Goal: Information Seeking & Learning: Learn about a topic

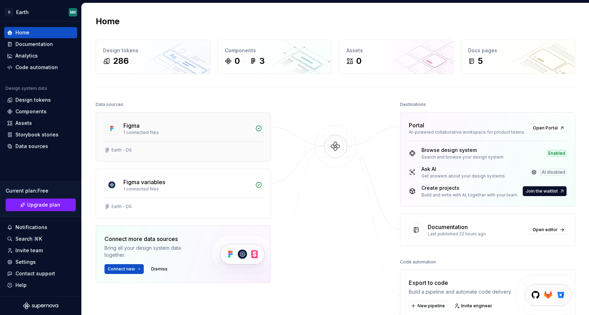
click at [146, 144] on div "Earth - DS" at bounding box center [183, 151] width 175 height 20
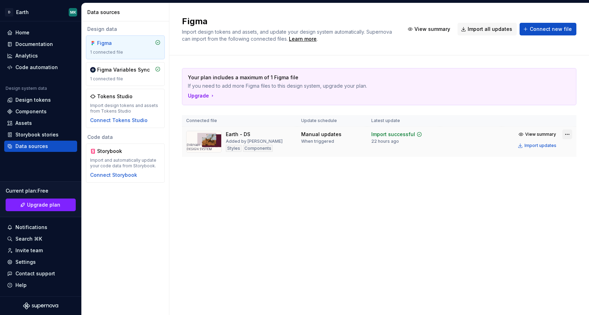
click at [569, 135] on html "D Earth MK Home Documentation Analytics Code automation Design system data Desi…" at bounding box center [294, 157] width 589 height 315
click at [448, 177] on html "D Earth MK Home Documentation Analytics Code automation Design system data Desi…" at bounding box center [294, 157] width 589 height 315
click at [538, 146] on div "Import updates" at bounding box center [540, 146] width 32 height 6
click at [21, 33] on div "Home" at bounding box center [22, 32] width 14 height 7
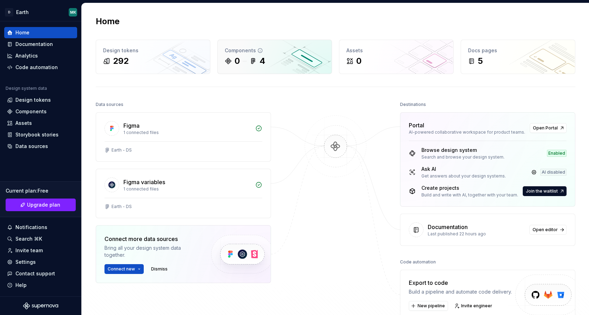
click at [270, 53] on div "Components" at bounding box center [275, 50] width 100 height 7
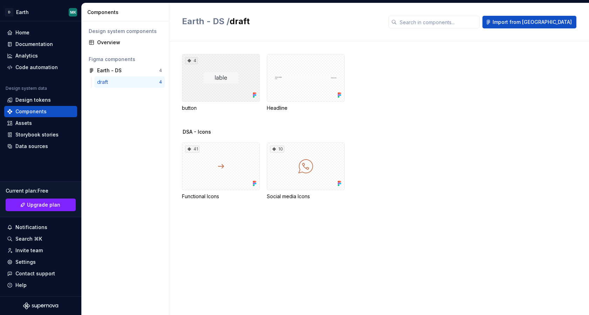
click at [241, 89] on div "4" at bounding box center [221, 78] width 78 height 48
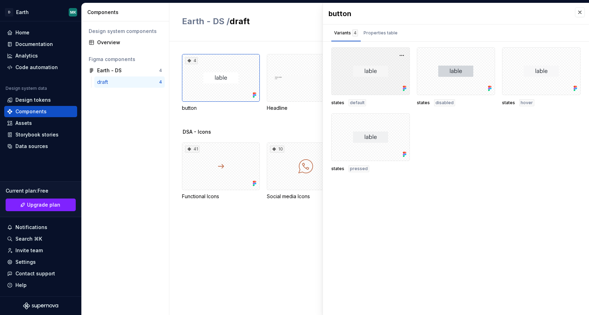
click at [381, 67] on div at bounding box center [370, 71] width 79 height 48
click at [401, 56] on button "button" at bounding box center [402, 55] width 10 height 10
click at [428, 113] on div "states default states disabled states [PERSON_NAME] states pressed" at bounding box center [455, 109] width 249 height 125
click at [403, 89] on icon at bounding box center [404, 89] width 2 height 2
click at [376, 88] on div at bounding box center [370, 71] width 79 height 48
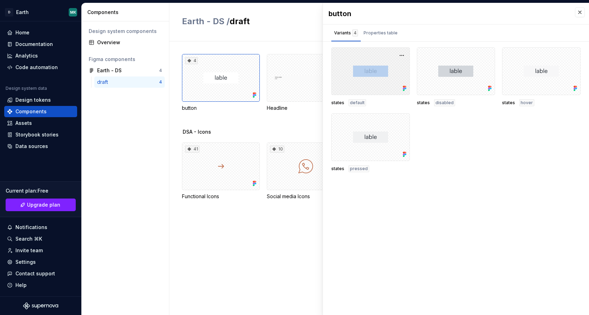
click at [376, 88] on div at bounding box center [370, 71] width 79 height 48
click at [377, 33] on div "Properties table" at bounding box center [380, 32] width 34 height 7
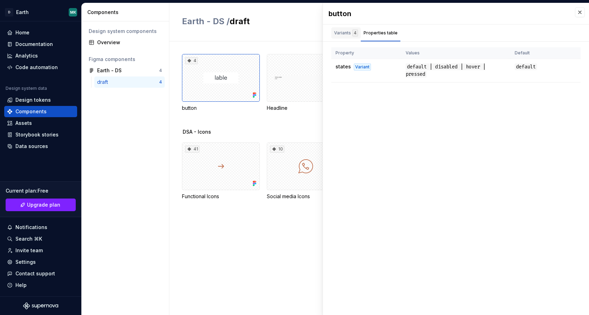
click at [344, 31] on div "Variants 4" at bounding box center [346, 32] width 24 height 7
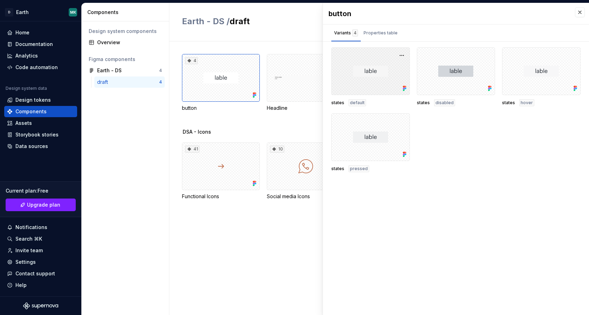
click at [374, 70] on div at bounding box center [370, 71] width 79 height 48
click at [397, 55] on button "button" at bounding box center [402, 55] width 10 height 10
click at [421, 101] on span "states" at bounding box center [423, 103] width 13 height 6
click at [25, 124] on div "Assets" at bounding box center [23, 123] width 16 height 7
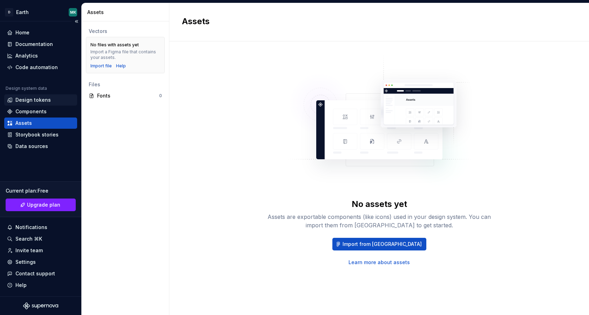
click at [28, 100] on div "Design tokens" at bounding box center [32, 99] width 35 height 7
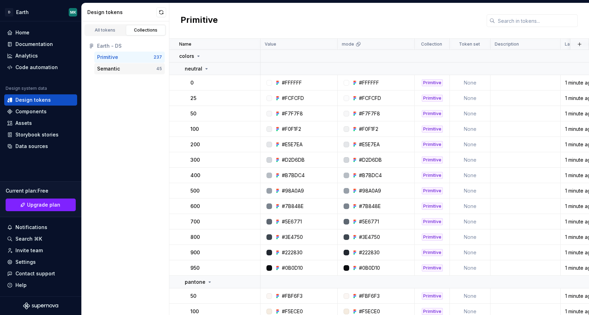
click at [113, 66] on div "Semantic" at bounding box center [108, 68] width 23 height 7
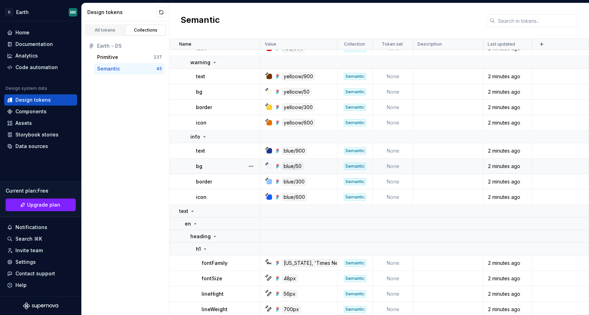
scroll to position [618, 0]
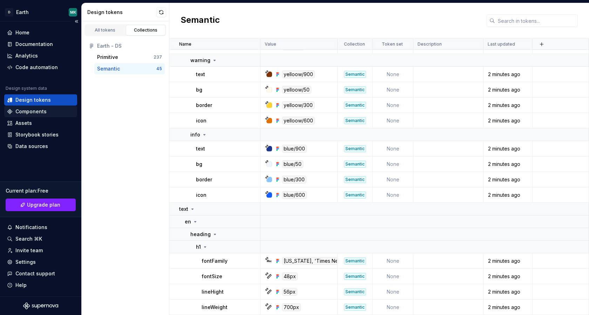
click at [24, 109] on div "Components" at bounding box center [30, 111] width 31 height 7
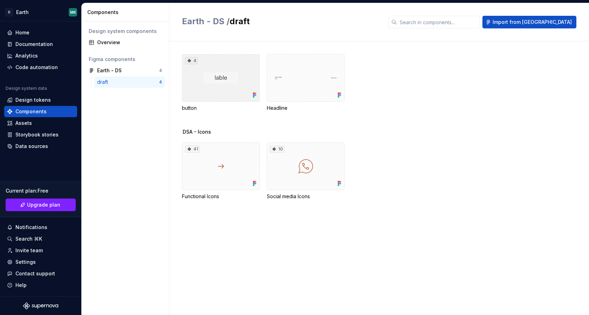
click at [233, 82] on div "4" at bounding box center [221, 78] width 78 height 48
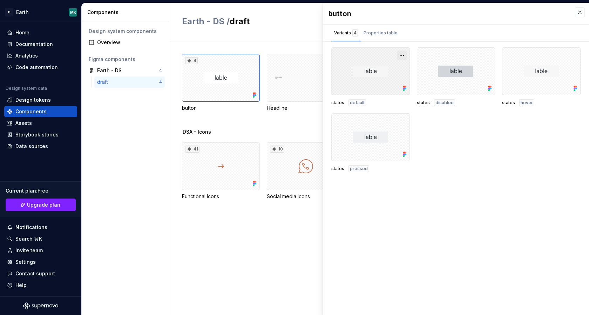
click at [400, 54] on button "button" at bounding box center [402, 55] width 10 height 10
click at [376, 37] on div "Properties table" at bounding box center [381, 32] width 40 height 11
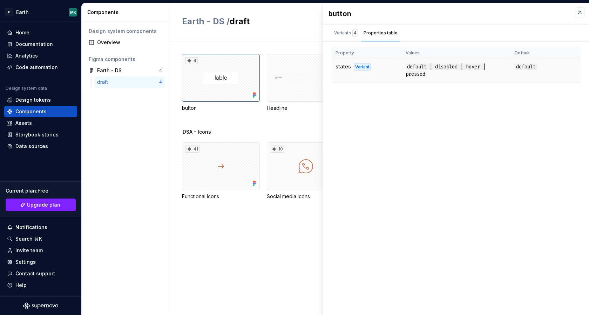
click at [431, 68] on span "default | disabled | hover | pressed" at bounding box center [446, 70] width 80 height 14
click at [344, 35] on div "Variants 4" at bounding box center [346, 32] width 24 height 7
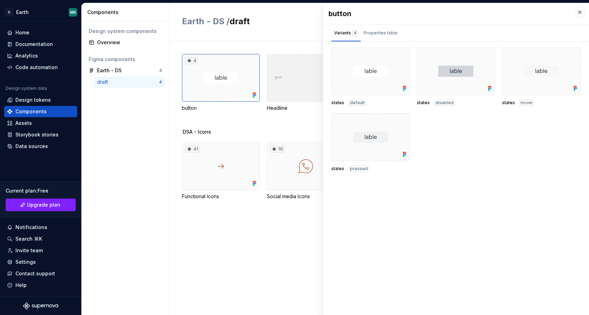
click at [291, 83] on div at bounding box center [306, 78] width 78 height 48
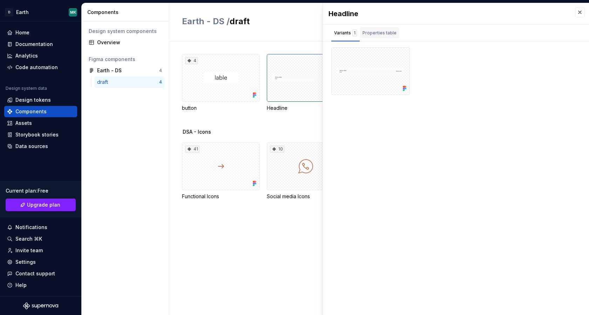
click at [376, 32] on div "Properties table" at bounding box center [379, 32] width 34 height 7
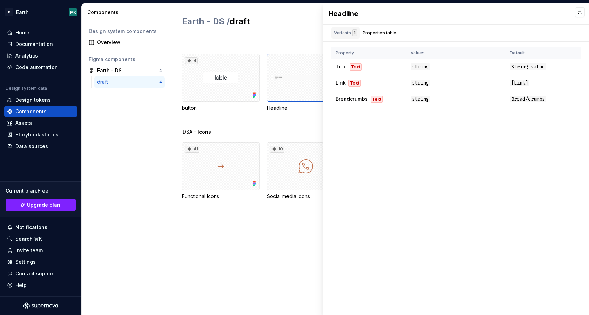
click at [341, 34] on div "Variants 1" at bounding box center [345, 32] width 23 height 7
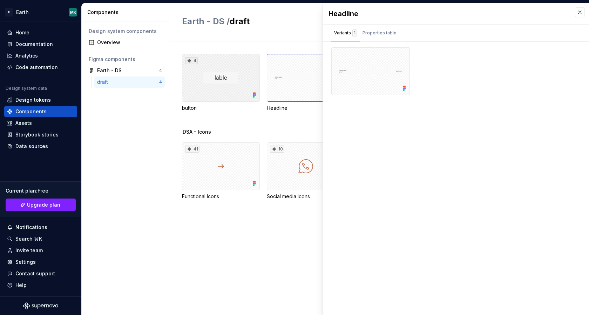
click at [206, 86] on div "4" at bounding box center [221, 78] width 78 height 48
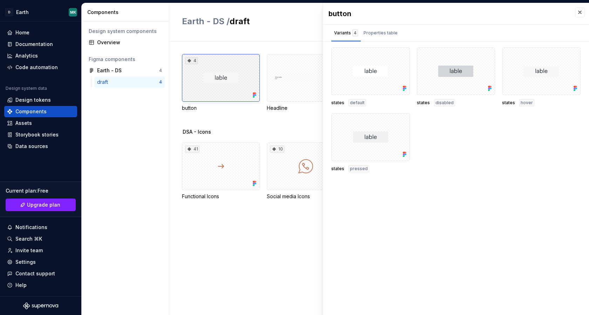
click at [240, 82] on div "4" at bounding box center [221, 78] width 78 height 48
click at [29, 98] on div "Design tokens" at bounding box center [32, 99] width 35 height 7
